Goal: Task Accomplishment & Management: Manage account settings

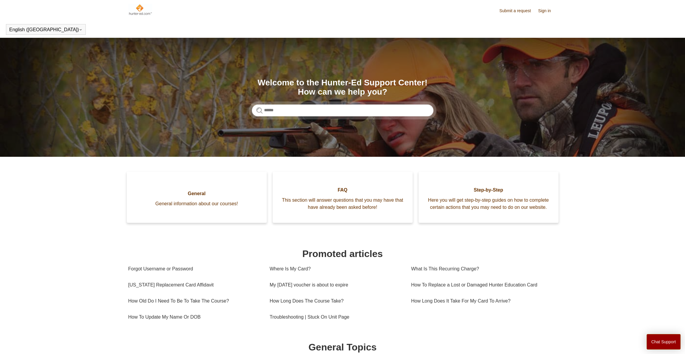
click at [135, 11] on img at bounding box center [140, 10] width 24 height 12
click at [137, 9] on img at bounding box center [140, 10] width 24 height 12
click at [549, 10] on link "Sign in" at bounding box center [547, 11] width 19 height 6
click at [534, 11] on span "Sam Tardif" at bounding box center [532, 10] width 39 height 5
click at [538, 26] on link "My activities" at bounding box center [529, 23] width 50 height 10
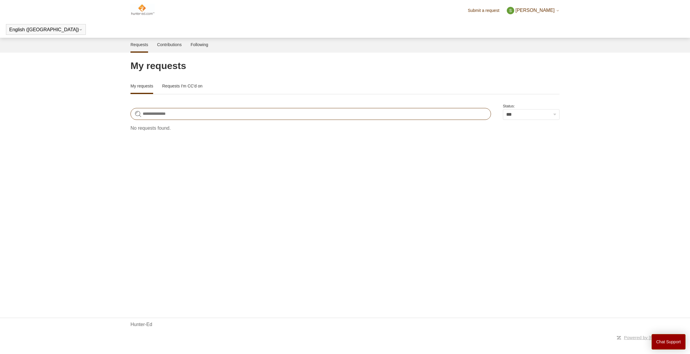
click at [218, 116] on input "Search requests" at bounding box center [310, 114] width 360 height 12
click at [539, 10] on span "[PERSON_NAME]" at bounding box center [534, 10] width 39 height 5
click at [538, 23] on link "My activities" at bounding box center [532, 23] width 50 height 10
click at [169, 46] on link "Contributions" at bounding box center [169, 44] width 25 height 13
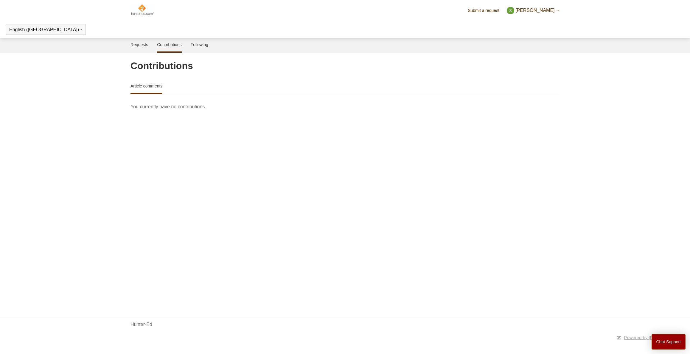
click at [144, 11] on img at bounding box center [142, 10] width 24 height 12
